Goal: Task Accomplishment & Management: Use online tool/utility

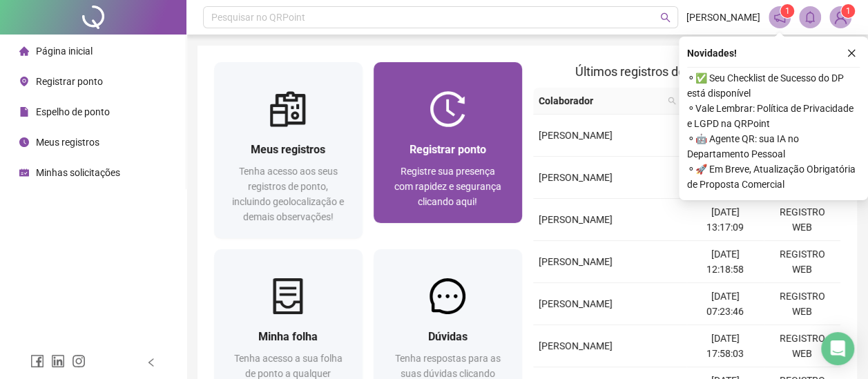
click at [434, 185] on span "Registre sua presença com rapidez e segurança clicando aqui!" at bounding box center [447, 186] width 107 height 41
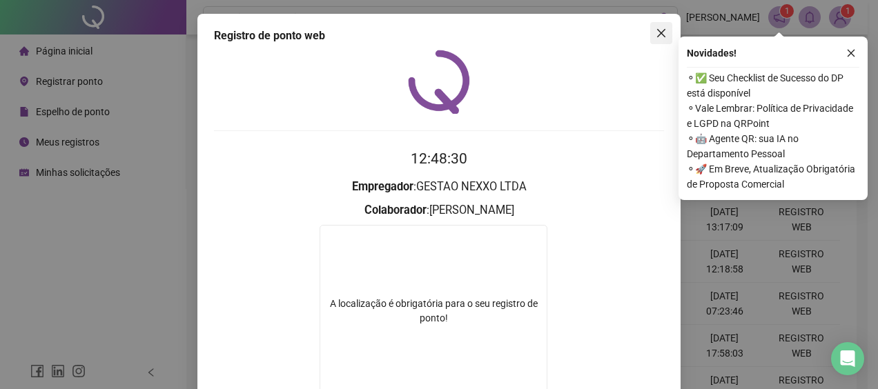
click at [656, 28] on icon "close" at bounding box center [661, 33] width 11 height 11
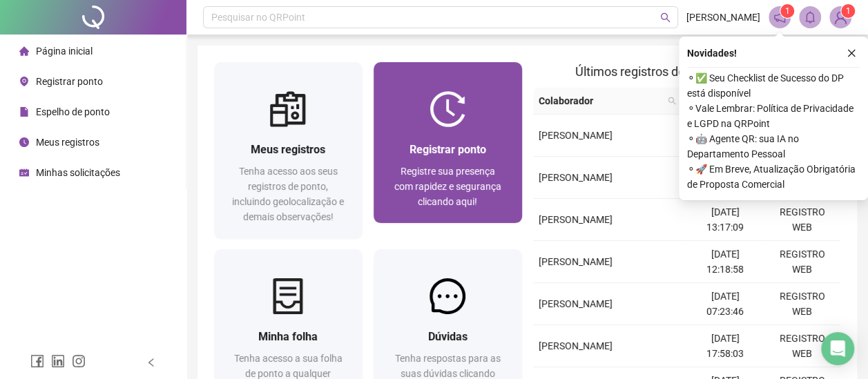
click at [476, 130] on div "Registrar ponto Registre sua presença com rapidez e segurança clicando aqui!" at bounding box center [447, 175] width 148 height 96
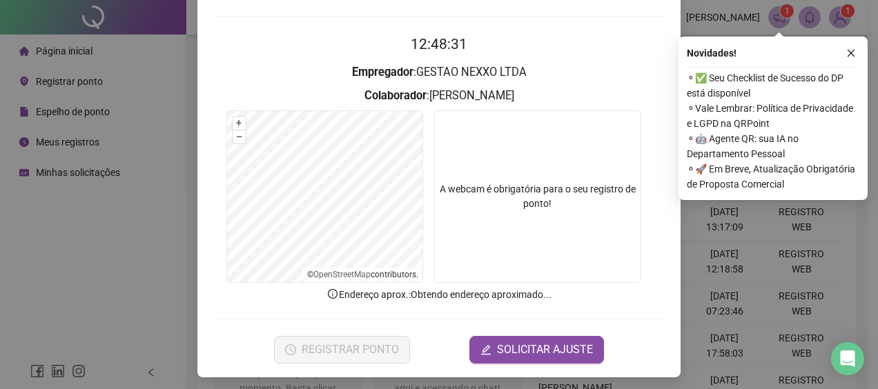
scroll to position [118, 0]
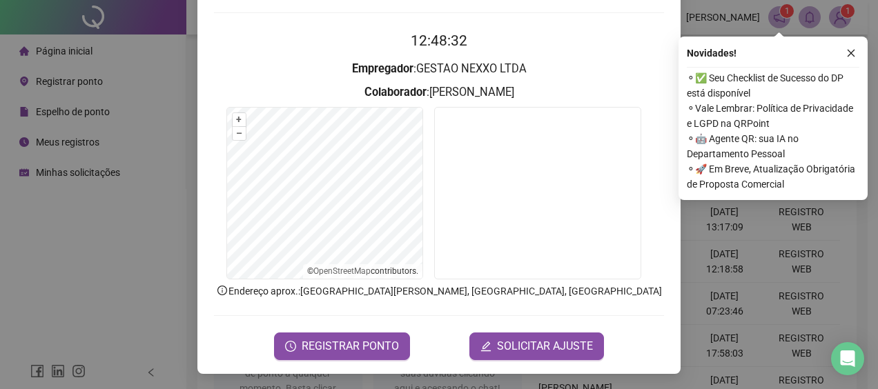
click at [349, 327] on form "12:48:32 Empregador : GESTAO NEXXO LTDA Colaborador : [PERSON_NAME] + – ⇧ › © O…" at bounding box center [439, 195] width 450 height 330
click at [351, 339] on span "REGISTRAR PONTO" at bounding box center [350, 346] width 97 height 17
